Goal: Transaction & Acquisition: Subscribe to service/newsletter

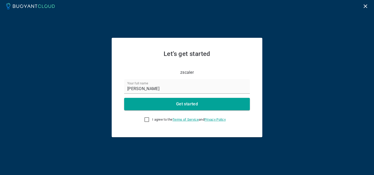
click at [158, 120] on span "I agree to the Terms of Service and Privacy Policy" at bounding box center [188, 120] width 73 height 4
click at [150, 120] on input "I agree to the Terms of Service and Privacy Policy" at bounding box center [146, 120] width 6 height 6
checkbox input "true"
click at [187, 106] on h4 "Get started" at bounding box center [187, 104] width 22 height 5
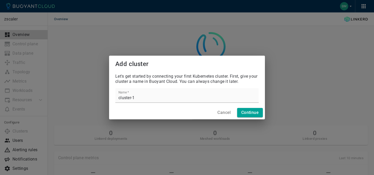
click at [219, 111] on button "Cancel" at bounding box center [223, 112] width 17 height 9
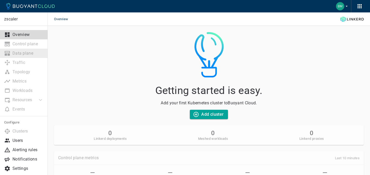
click at [35, 55] on li "Data plane" at bounding box center [24, 53] width 48 height 9
click at [25, 41] on li "Control plane" at bounding box center [24, 43] width 48 height 9
click at [28, 33] on p "Overview" at bounding box center [27, 34] width 31 height 5
drag, startPoint x: 26, startPoint y: 60, endPoint x: 27, endPoint y: 68, distance: 7.5
click at [26, 61] on li "Traffic" at bounding box center [24, 62] width 48 height 9
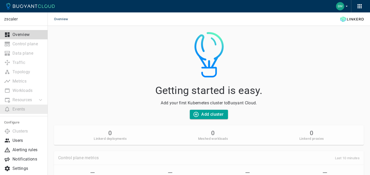
click at [23, 113] on li "Events" at bounding box center [24, 109] width 48 height 9
click at [20, 142] on p "Users" at bounding box center [27, 140] width 31 height 5
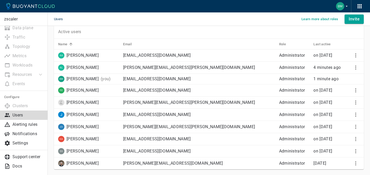
scroll to position [22, 0]
